Goal: Information Seeking & Learning: Learn about a topic

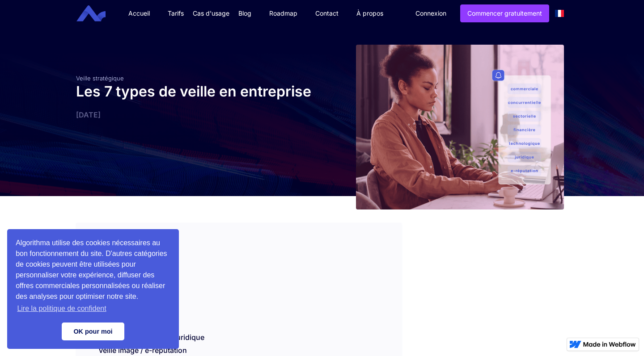
scroll to position [88, 0]
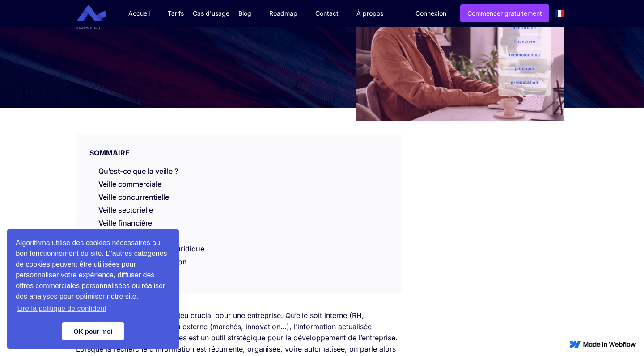
click at [97, 328] on link "OK pour moi" at bounding box center [93, 332] width 63 height 18
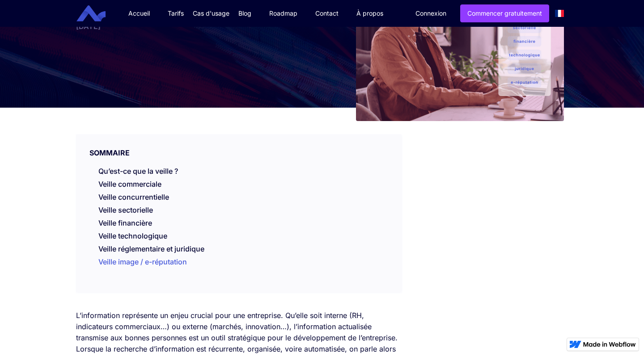
scroll to position [130, 0]
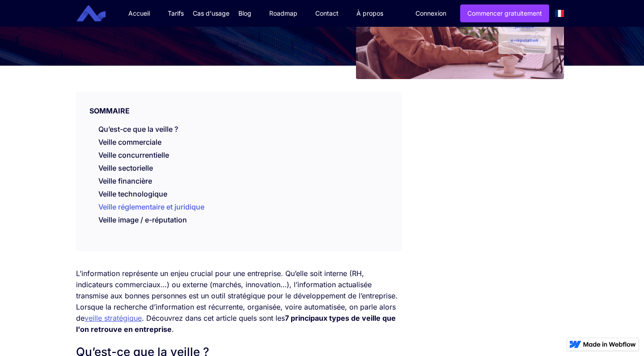
click at [149, 207] on link "Veille réglementaire et juridique" at bounding box center [151, 208] width 106 height 13
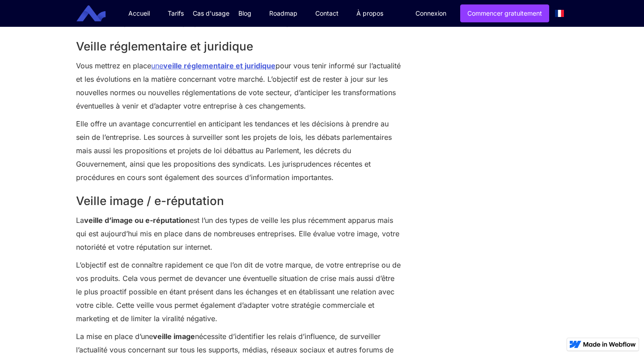
scroll to position [1449, 0]
drag, startPoint x: 301, startPoint y: 79, endPoint x: 371, endPoint y: 104, distance: 74.3
click at [371, 104] on p "Vous mettrez en place une veille réglementaire et juridique pour vous tenir inf…" at bounding box center [238, 86] width 325 height 54
copy p "L’objectif est de rester à jour sur les nouvelles normes ou nouvelles réglement…"
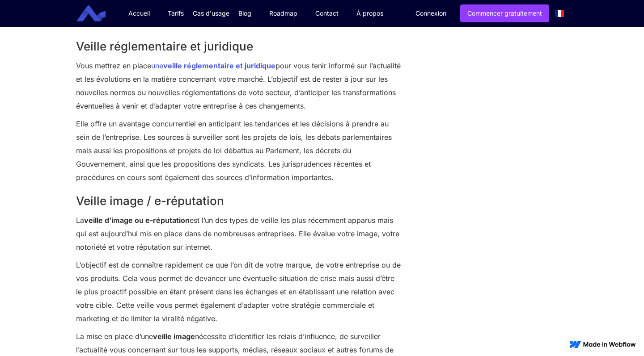
click at [246, 136] on p "Elle offre un avantage concurrentiel en anticipant les tendances et les décisio…" at bounding box center [238, 150] width 325 height 67
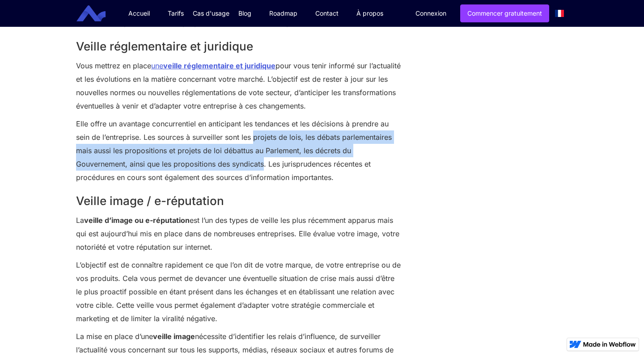
drag, startPoint x: 255, startPoint y: 138, endPoint x: 265, endPoint y: 162, distance: 25.8
click at [265, 162] on p "Elle offre un avantage concurrentiel en anticipant les tendances et les décisio…" at bounding box center [238, 150] width 325 height 67
copy p "projets de [PERSON_NAME], les débats parlementaires mais aussi les propositions…"
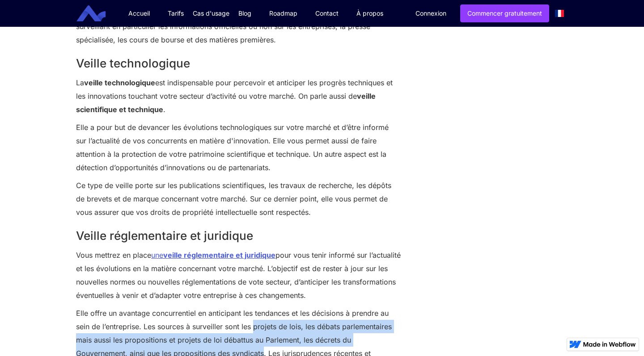
scroll to position [1257, 0]
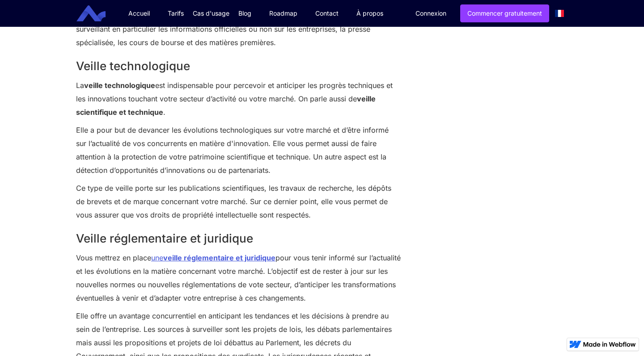
click at [173, 112] on p "La veille technologique est indispensable pour percevoir et anticiper les progr…" at bounding box center [238, 99] width 325 height 40
click at [166, 113] on p "La veille technologique est indispensable pour percevoir et anticiper les progr…" at bounding box center [238, 99] width 325 height 40
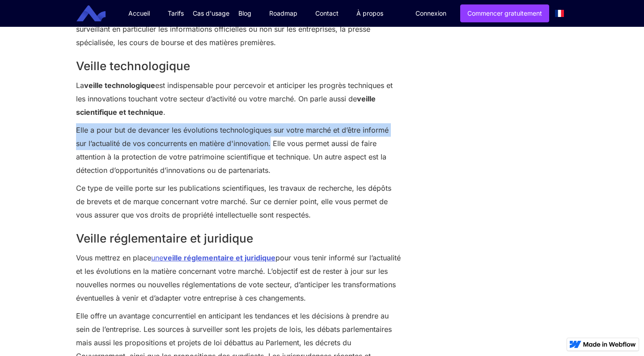
drag, startPoint x: 72, startPoint y: 130, endPoint x: 257, endPoint y: 144, distance: 185.6
copy p "Elle a pour but de devancer les évolutions technologiques sur votre marché et d…"
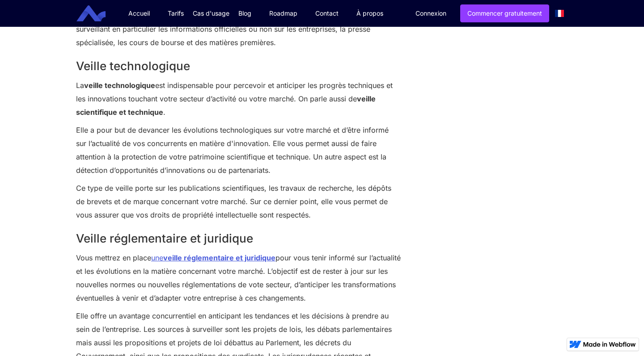
click at [155, 200] on p "Ce type de veille porte sur les publications scientifiques, les travaux de rech…" at bounding box center [238, 201] width 325 height 40
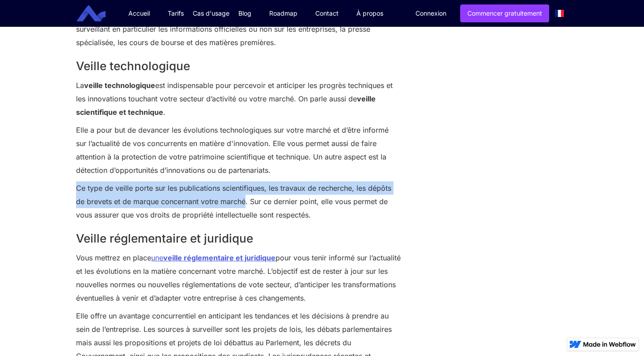
drag, startPoint x: 74, startPoint y: 187, endPoint x: 246, endPoint y: 200, distance: 172.6
copy p "Ce type de veille porte sur les publications scientifiques, les travaux de rech…"
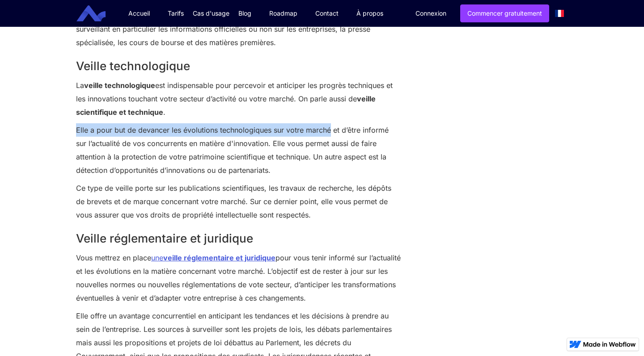
drag, startPoint x: 74, startPoint y: 130, endPoint x: 329, endPoint y: 130, distance: 255.2
copy p "Elle a pour but de devancer les évolutions technologiques sur votre marché"
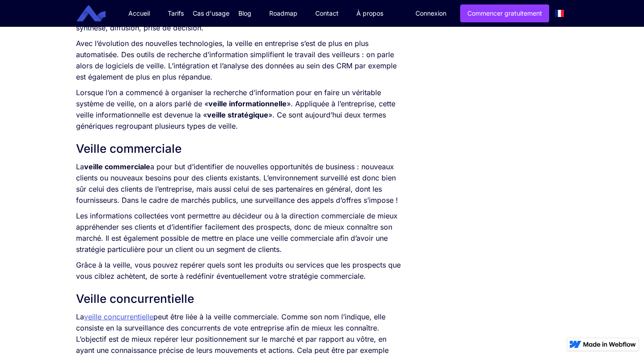
scroll to position [575, 0]
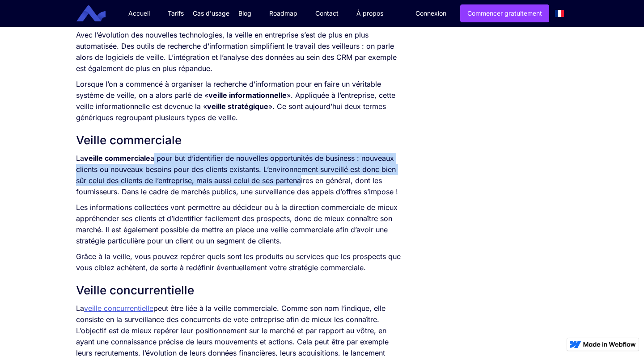
drag, startPoint x: 154, startPoint y: 157, endPoint x: 299, endPoint y: 178, distance: 146.8
click at [299, 178] on p "La veille commerciale a pour but d’identifier de nouvelles opportunités de busi…" at bounding box center [238, 175] width 325 height 45
